Goal: Information Seeking & Learning: Find specific fact

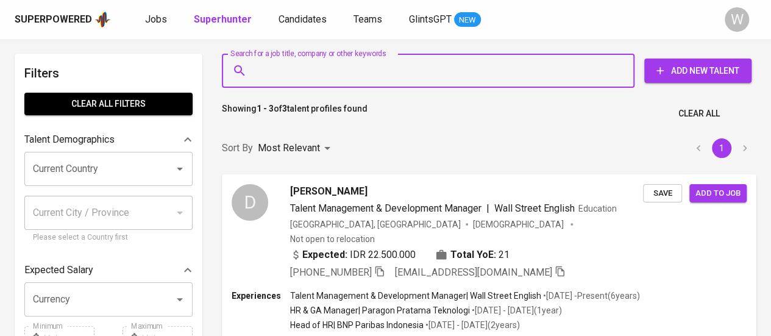
click at [317, 75] on input "Search for a job title, company or other keywords" at bounding box center [431, 70] width 359 height 23
paste input "Indah Arista"
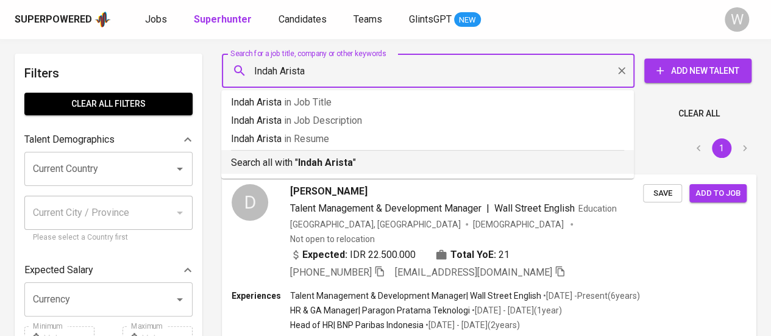
type input "Indah Arista""
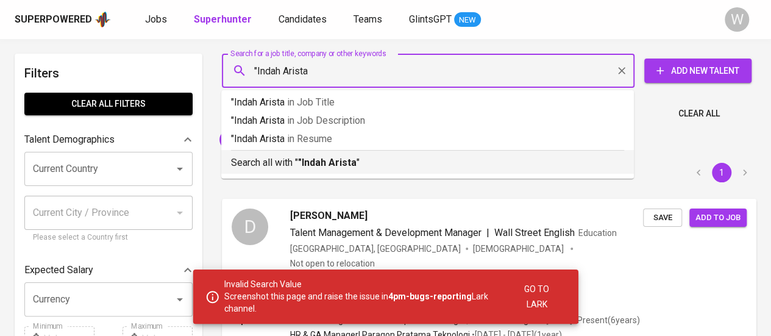
type input ""Indah Arista""
click at [361, 157] on p "Search all with " "Indah Arista" "" at bounding box center [427, 162] width 393 height 15
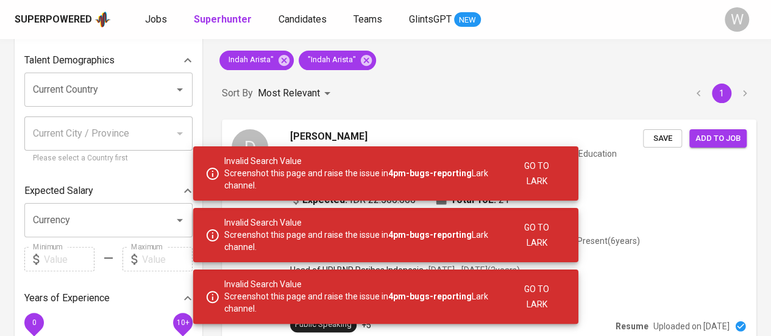
scroll to position [76, 0]
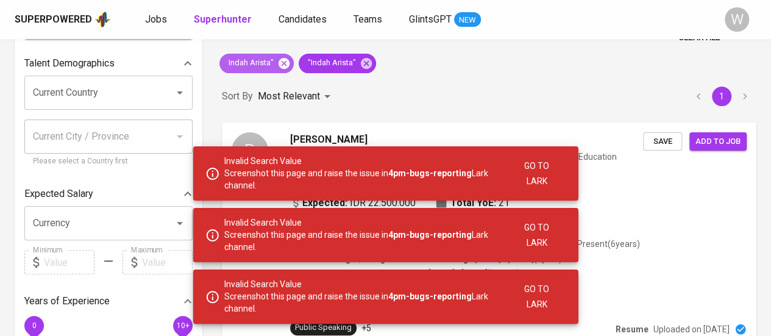
click at [282, 61] on icon at bounding box center [283, 63] width 13 height 13
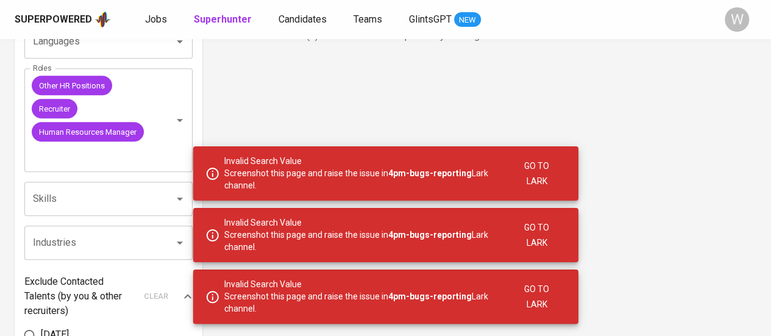
scroll to position [435, 0]
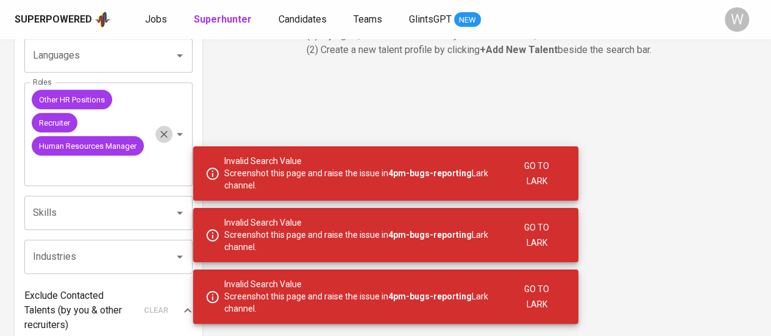
click at [166, 140] on icon "Clear" at bounding box center [164, 134] width 12 height 12
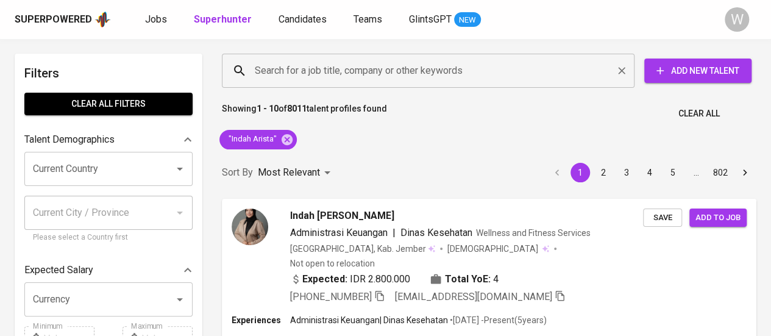
click at [312, 81] on input "Search for a job title, company or other keywords" at bounding box center [431, 70] width 359 height 23
click at [328, 65] on input "Search for a job title, company or other keywords" at bounding box center [431, 70] width 359 height 23
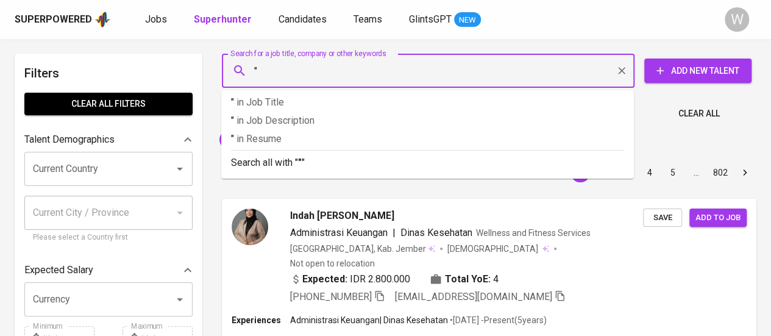
paste input "Epon Sunengsih"
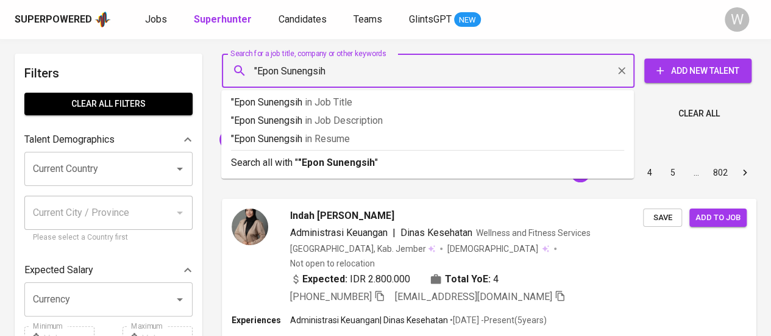
type input ""Epon Sunengsih""
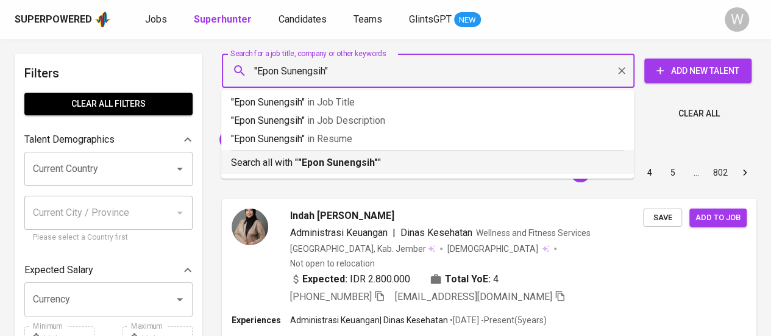
click at [349, 157] on b ""Epon Sunengsih"" at bounding box center [338, 163] width 80 height 12
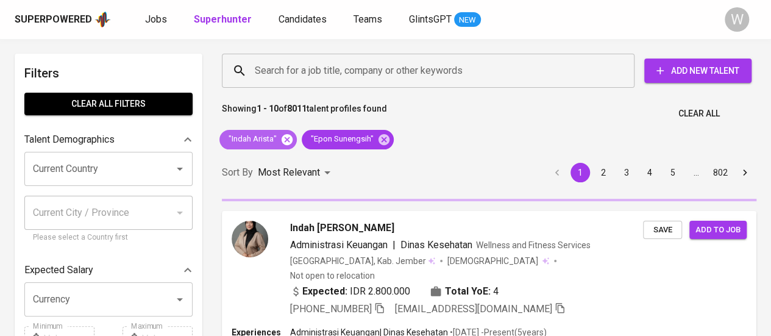
click at [286, 138] on icon at bounding box center [286, 139] width 13 height 13
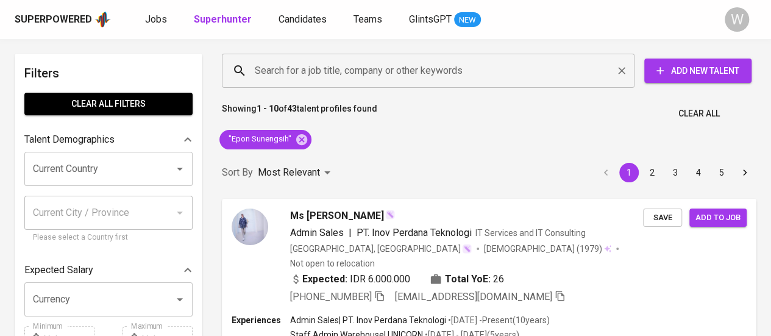
click at [288, 69] on input "Search for a job title, company or other keywords" at bounding box center [431, 70] width 359 height 23
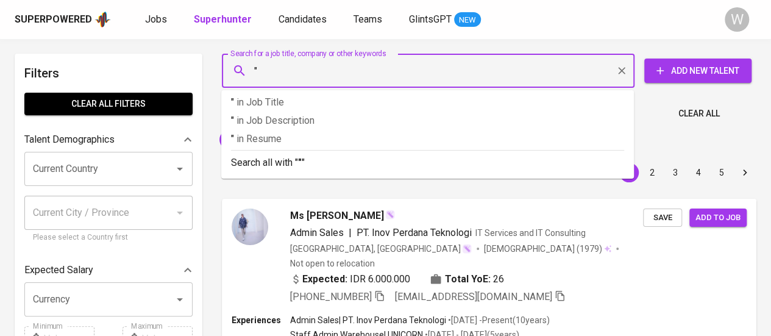
paste input "[PERSON_NAME]"
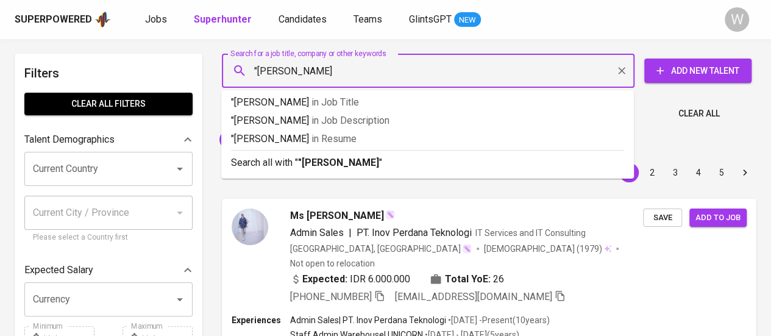
type input ""[PERSON_NAME]""
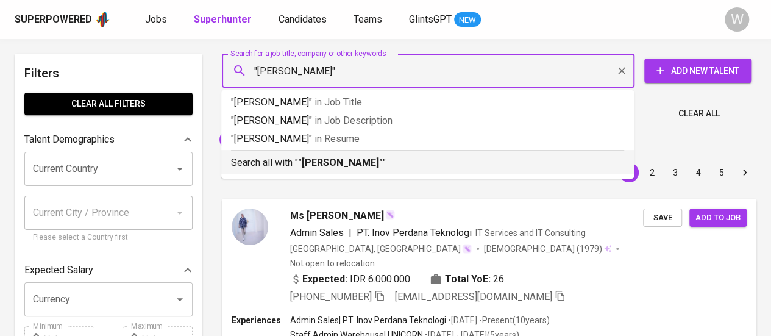
click at [323, 157] on b ""[PERSON_NAME]"" at bounding box center [340, 163] width 85 height 12
click at [339, 158] on div "Sort By Most Relevant MOST_RELEVANT 1 2 3 4 5" at bounding box center [489, 172] width 549 height 37
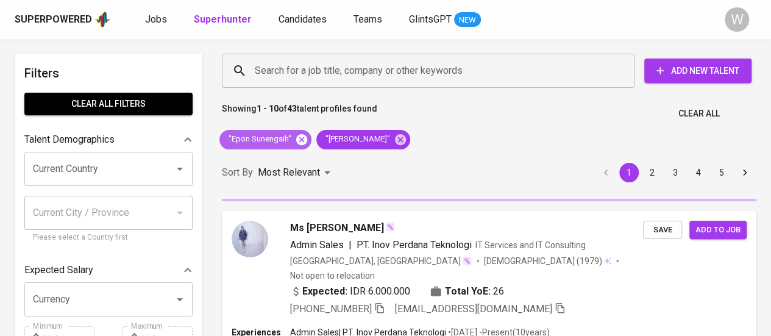
click at [304, 137] on icon at bounding box center [301, 138] width 11 height 11
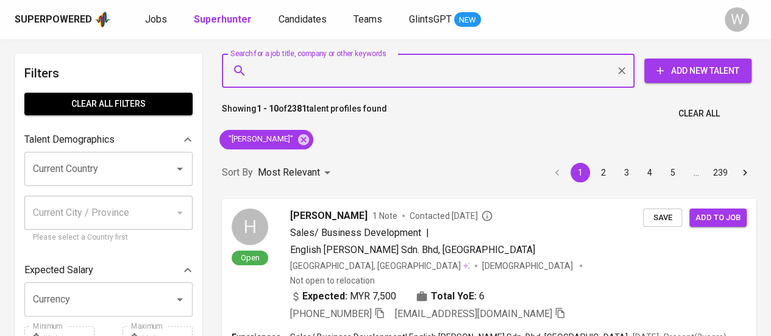
click at [310, 66] on input "Search for a job title, company or other keywords" at bounding box center [431, 70] width 359 height 23
paste input "[EMAIL_ADDRESS][DOMAIN_NAME]"
type input "[EMAIL_ADDRESS][DOMAIN_NAME]"
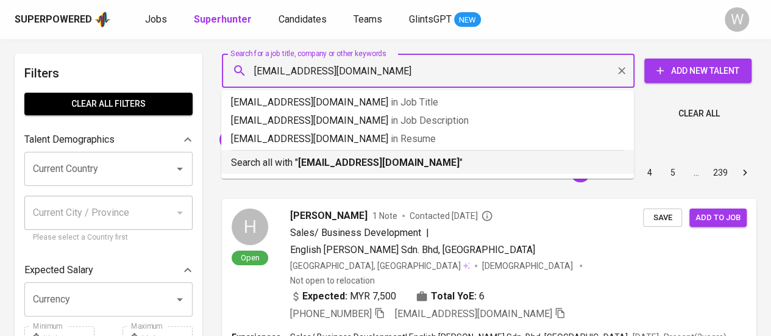
click at [328, 168] on b "[EMAIL_ADDRESS][DOMAIN_NAME]" at bounding box center [379, 163] width 162 height 12
click at [336, 162] on div "Sort By Most Relevant MOST_RELEVANT 1 2 3 4 5 … 239" at bounding box center [489, 172] width 549 height 37
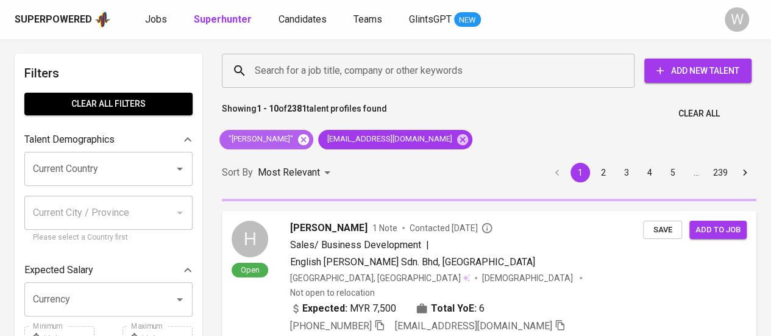
click at [305, 141] on icon at bounding box center [303, 138] width 11 height 11
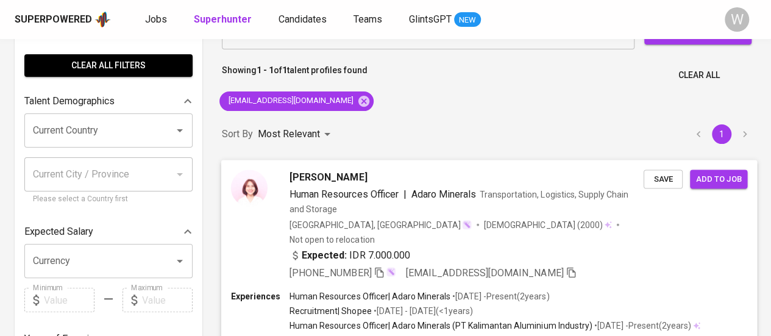
scroll to position [39, 0]
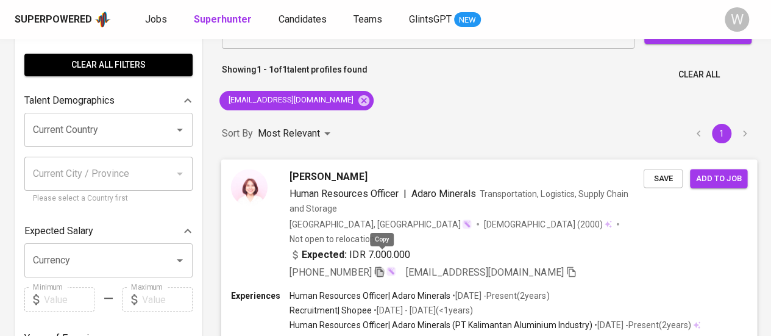
click at [384, 266] on icon "button" at bounding box center [379, 271] width 11 height 11
